Goal: Check status: Check status

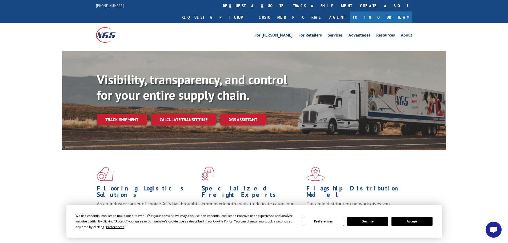
click at [111, 114] on link "Track shipment" at bounding box center [122, 119] width 50 height 11
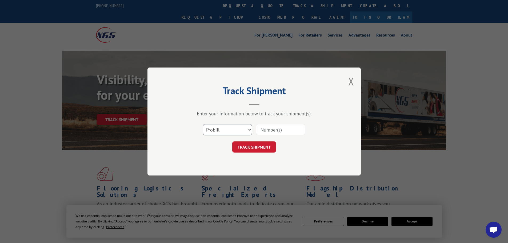
click at [240, 129] on select "Select category... Probill BOL PO" at bounding box center [227, 129] width 49 height 11
select select "bol"
click at [203, 124] on select "Select category... Probill BOL PO" at bounding box center [227, 129] width 49 height 11
click at [271, 128] on input at bounding box center [280, 129] width 49 height 11
paste input "AA05019487"
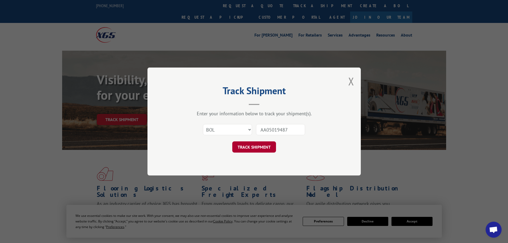
type input "AA05019487"
click at [273, 145] on button "TRACK SHIPMENT" at bounding box center [254, 146] width 44 height 11
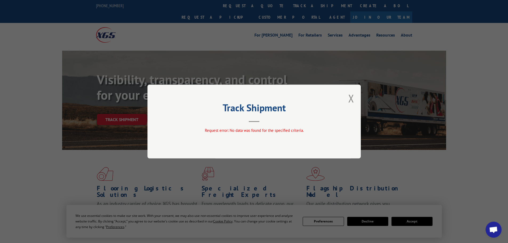
click at [349, 99] on button "Close modal" at bounding box center [351, 98] width 6 height 14
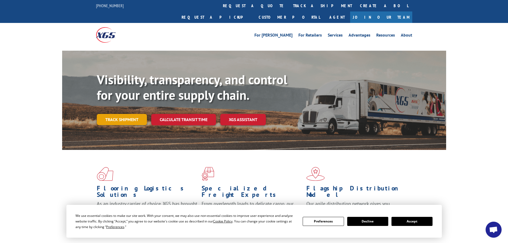
click at [127, 114] on link "Track shipment" at bounding box center [122, 119] width 50 height 11
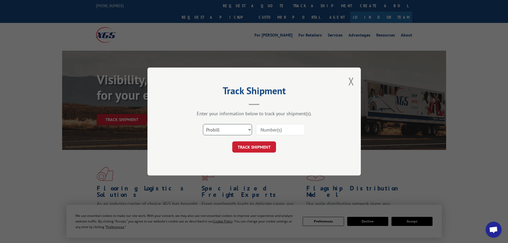
click at [226, 129] on select "Select category... Probill BOL PO" at bounding box center [227, 129] width 49 height 11
click at [279, 132] on input at bounding box center [280, 129] width 49 height 11
paste input "2918450453"
type input "2918450453"
click at [266, 143] on button "TRACK SHIPMENT" at bounding box center [254, 146] width 44 height 11
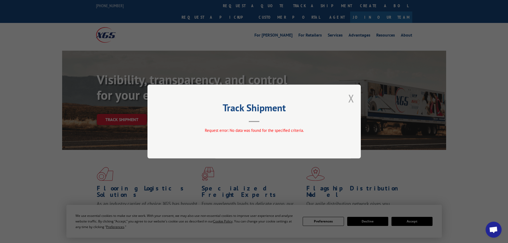
click at [350, 98] on button "Close modal" at bounding box center [351, 98] width 6 height 14
